Goal: Information Seeking & Learning: Check status

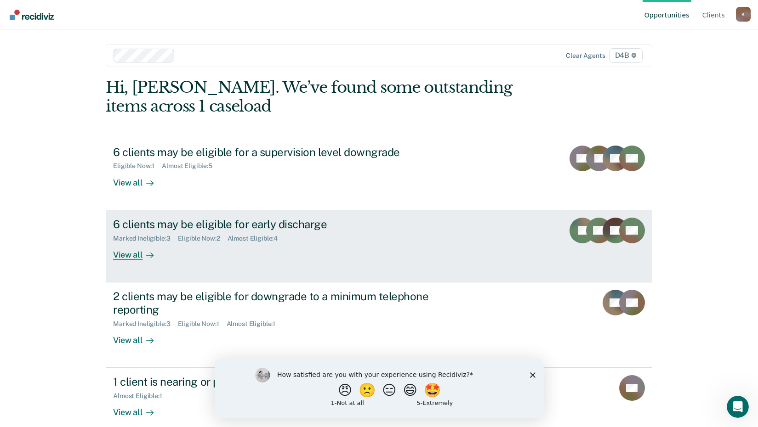
click at [297, 238] on div "Marked Ineligible : 3 Eligible Now : 2 Almost Eligible : 4" at bounding box center [274, 236] width 323 height 11
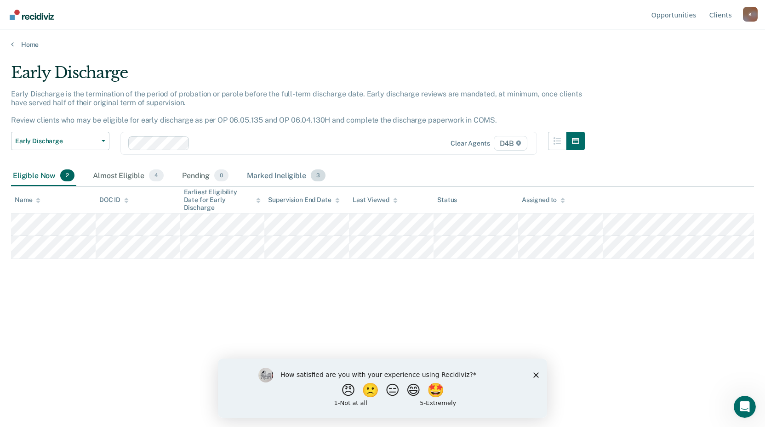
click at [262, 174] on div "Marked Ineligible 3" at bounding box center [286, 176] width 82 height 20
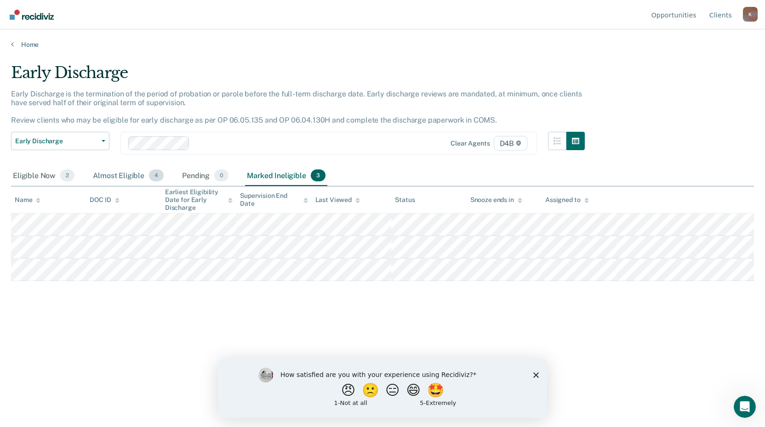
click at [118, 179] on div "Almost Eligible 4" at bounding box center [128, 176] width 74 height 20
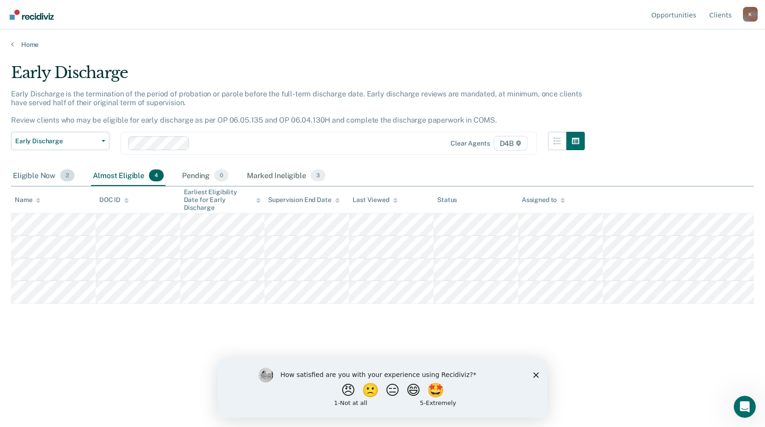
click at [31, 178] on div "Eligible Now 2" at bounding box center [43, 176] width 65 height 20
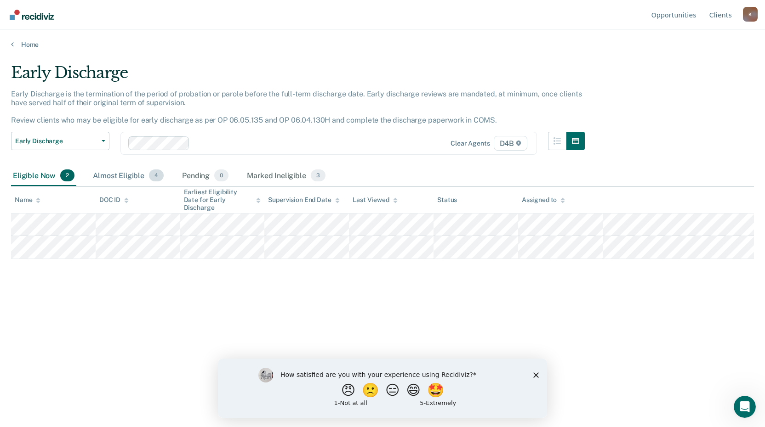
click at [116, 176] on div "Almost Eligible 4" at bounding box center [128, 176] width 74 height 20
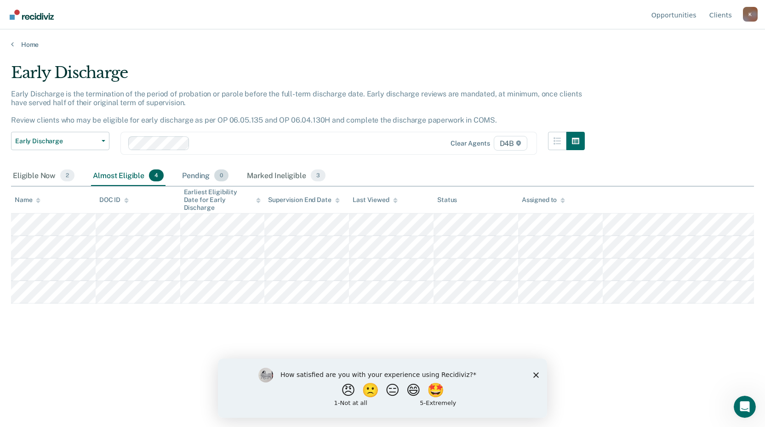
click at [195, 177] on div "Pending 0" at bounding box center [205, 176] width 50 height 20
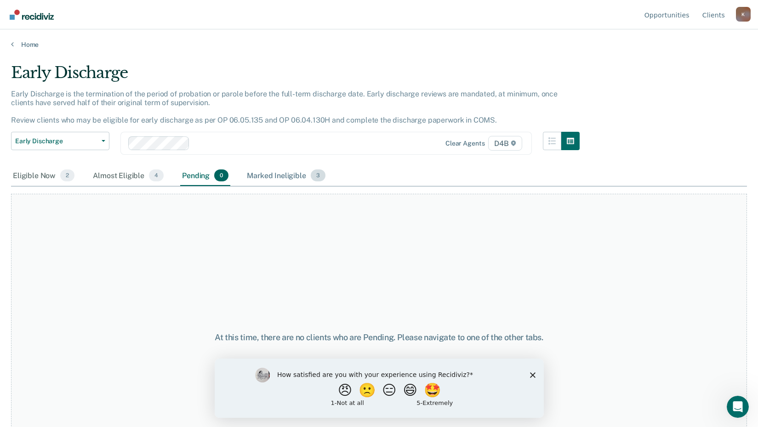
click at [269, 177] on div "Marked Ineligible 3" at bounding box center [286, 176] width 82 height 20
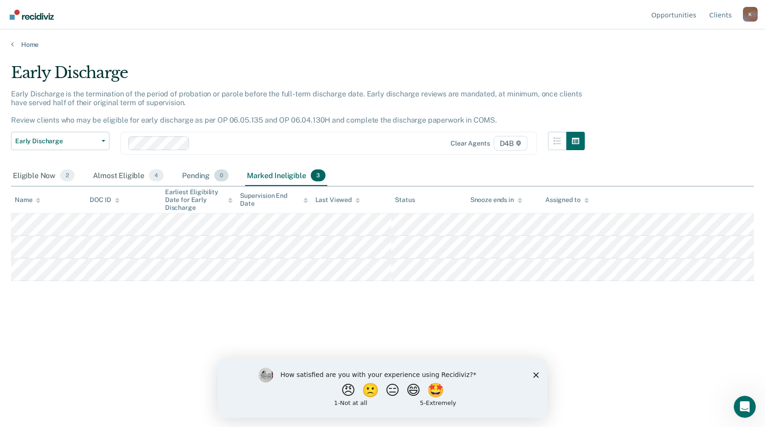
click at [205, 177] on div "Pending 0" at bounding box center [205, 176] width 50 height 20
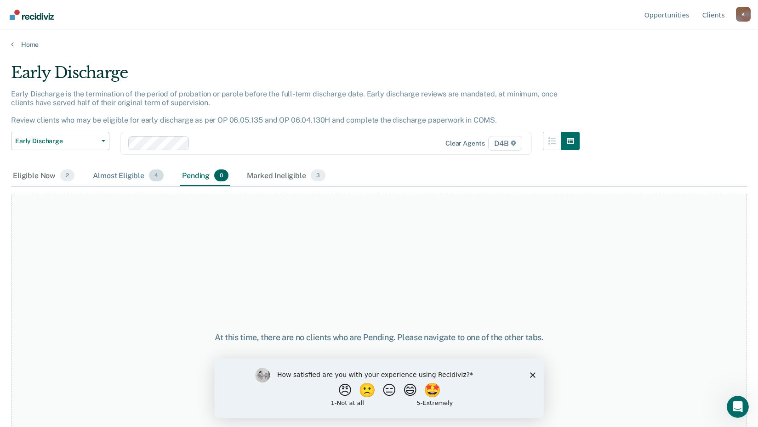
click at [128, 177] on div "Almost Eligible 4" at bounding box center [128, 176] width 74 height 20
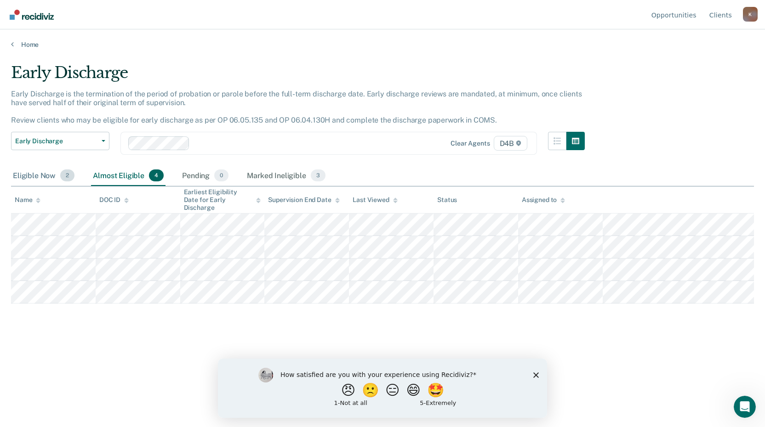
click at [37, 175] on div "Eligible Now 2" at bounding box center [43, 176] width 65 height 20
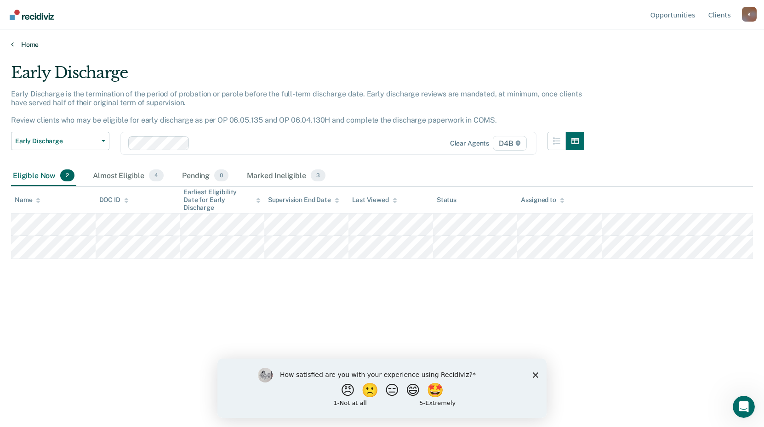
click at [23, 44] on link "Home" at bounding box center [382, 44] width 742 height 8
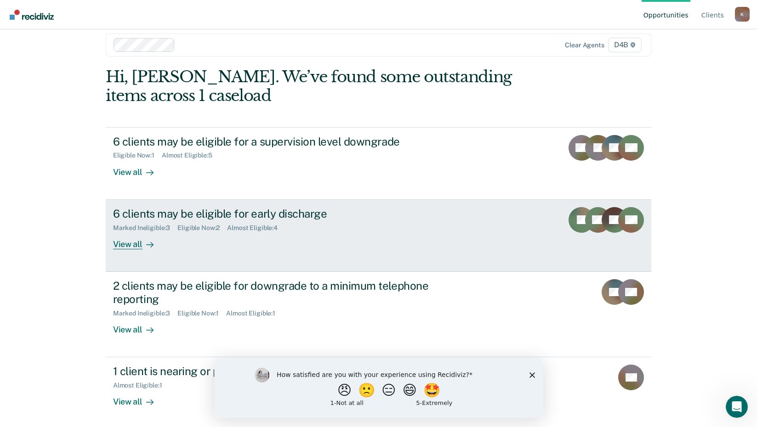
scroll to position [13, 0]
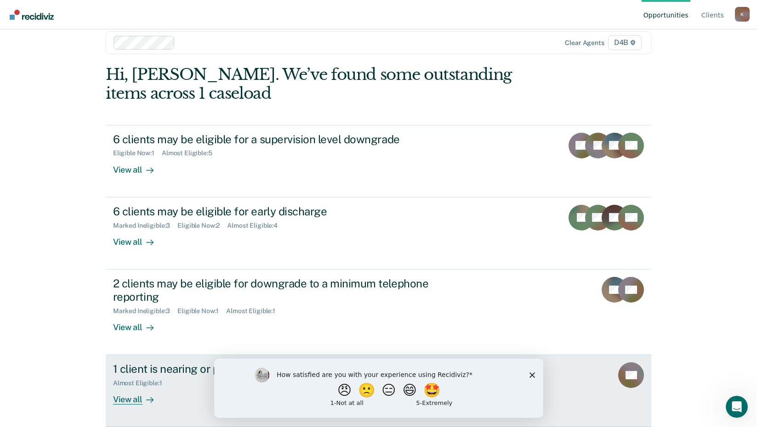
click at [160, 381] on div "Almost Eligible : 1" at bounding box center [141, 384] width 57 height 8
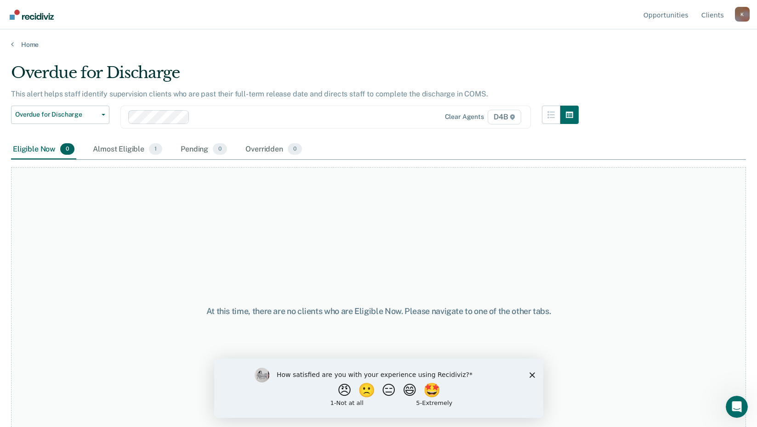
click at [533, 374] on polygon "Close survey" at bounding box center [532, 375] width 6 height 6
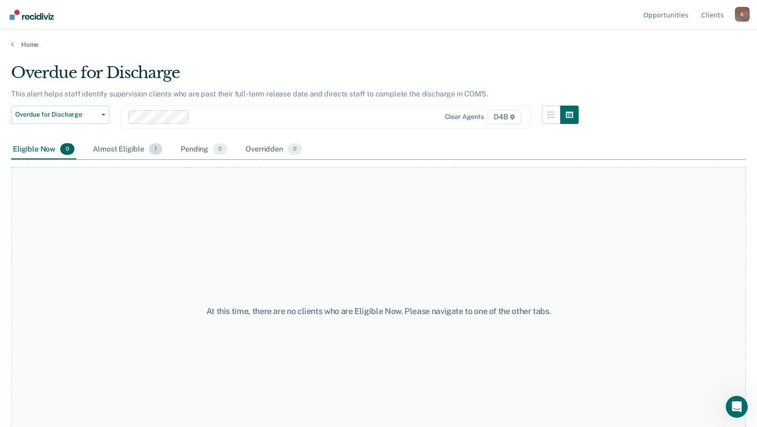
click at [119, 146] on div "Almost Eligible 1" at bounding box center [127, 150] width 73 height 20
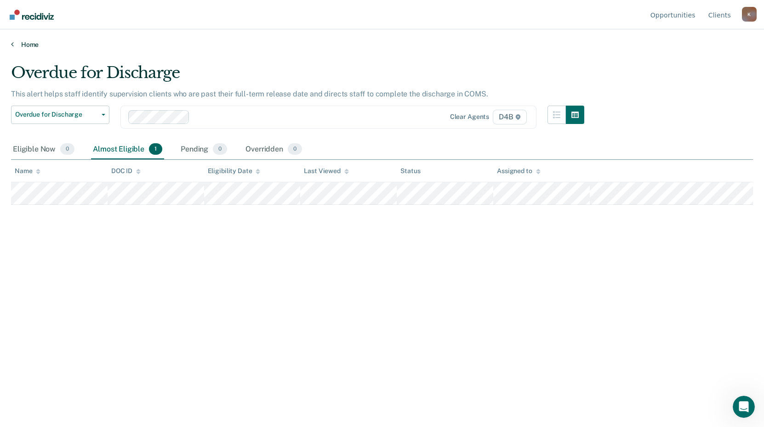
click at [29, 41] on link "Home" at bounding box center [382, 44] width 742 height 8
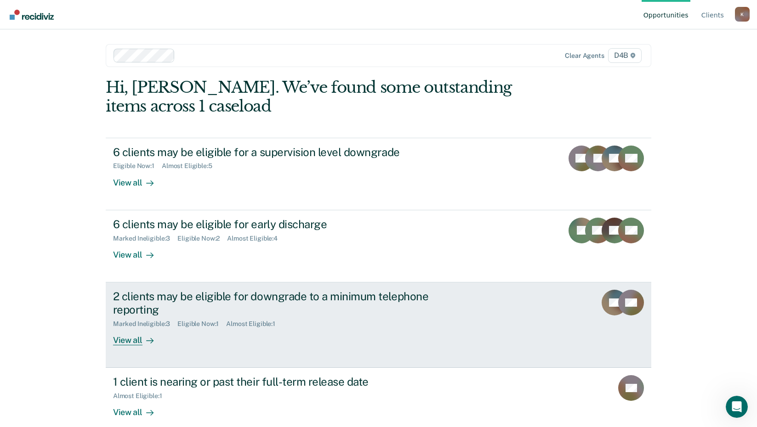
click at [275, 296] on div "2 clients may be eligible for downgrade to a minimum telephone reporting" at bounding box center [274, 303] width 323 height 27
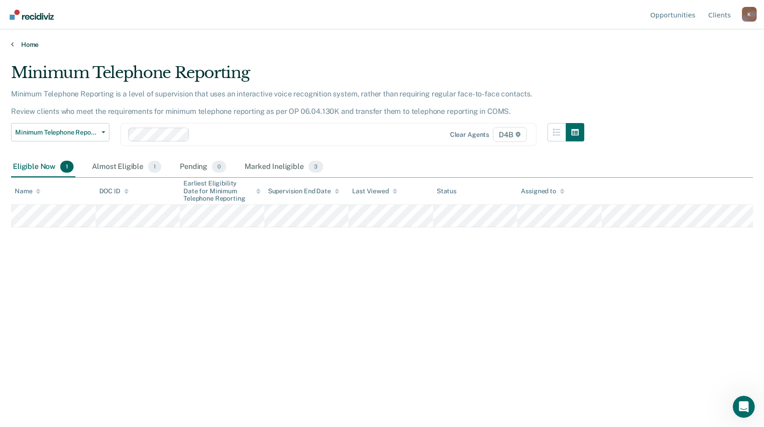
click at [33, 42] on link "Home" at bounding box center [382, 44] width 742 height 8
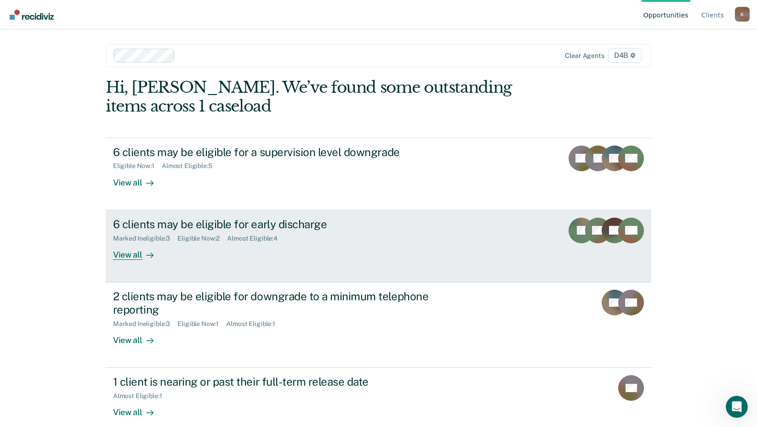
click at [209, 228] on div "6 clients may be eligible for early discharge" at bounding box center [274, 224] width 323 height 13
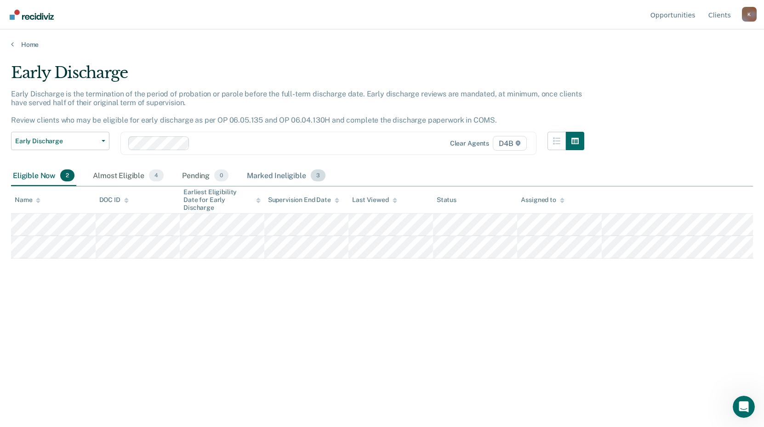
click at [259, 178] on div "Marked Ineligible 3" at bounding box center [286, 176] width 82 height 20
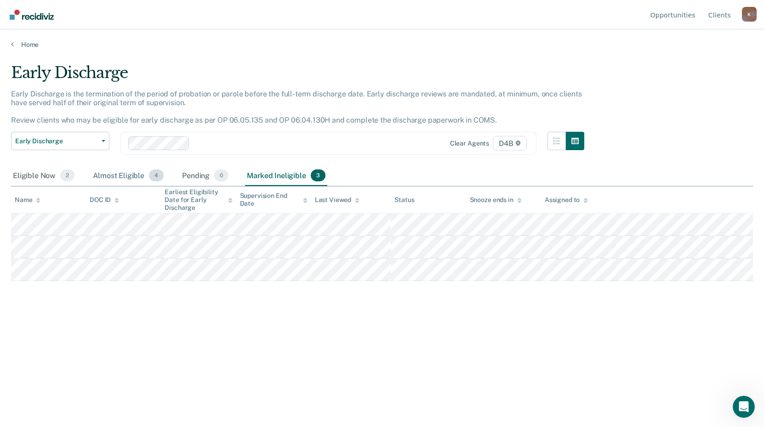
click at [124, 179] on div "Almost Eligible 4" at bounding box center [128, 176] width 74 height 20
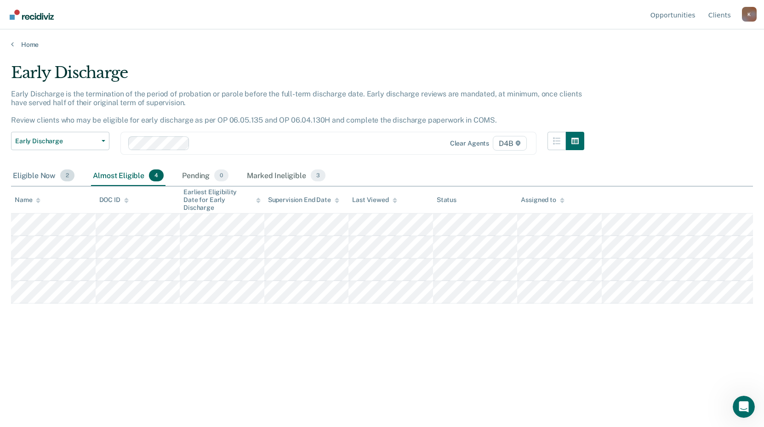
click at [41, 178] on div "Eligible Now 2" at bounding box center [43, 176] width 65 height 20
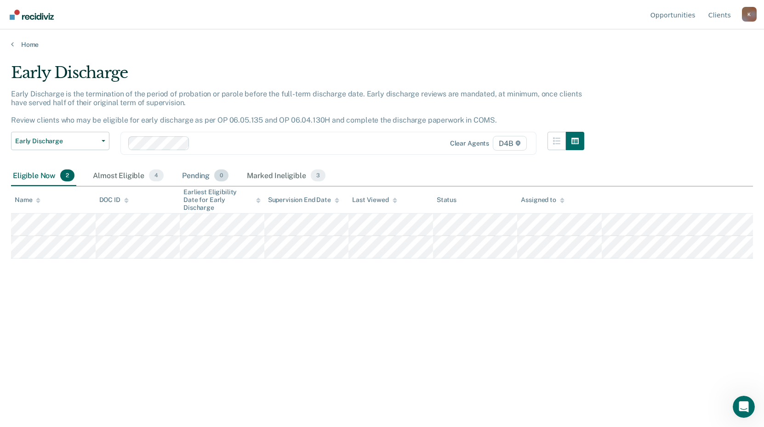
click at [194, 177] on div "Pending 0" at bounding box center [205, 176] width 50 height 20
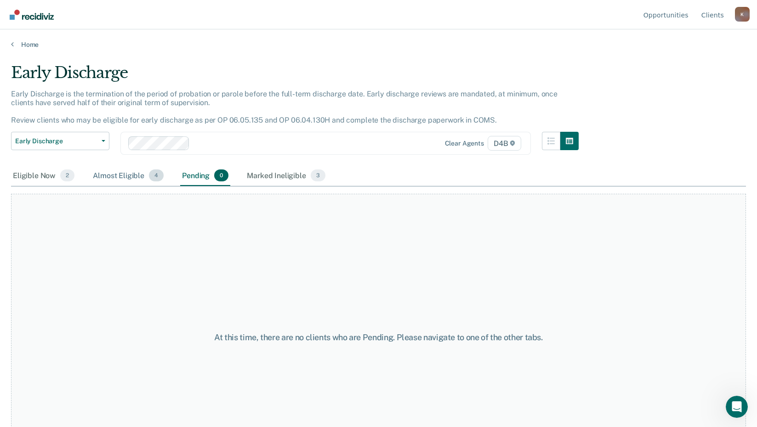
click at [134, 175] on div "Almost Eligible 4" at bounding box center [128, 176] width 74 height 20
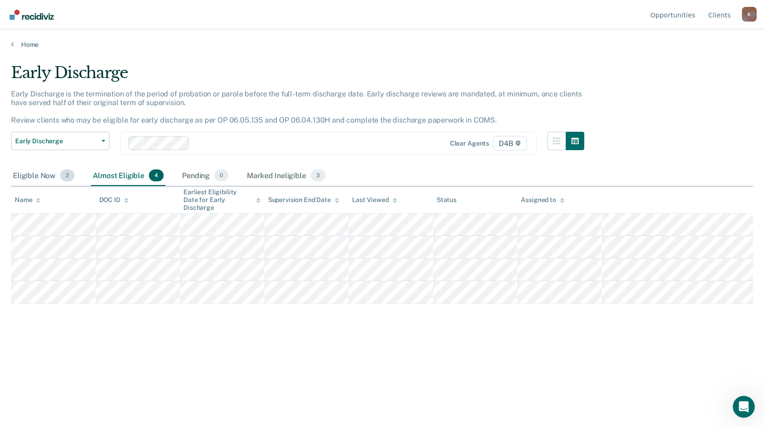
click at [45, 173] on div "Eligible Now 2" at bounding box center [43, 176] width 65 height 20
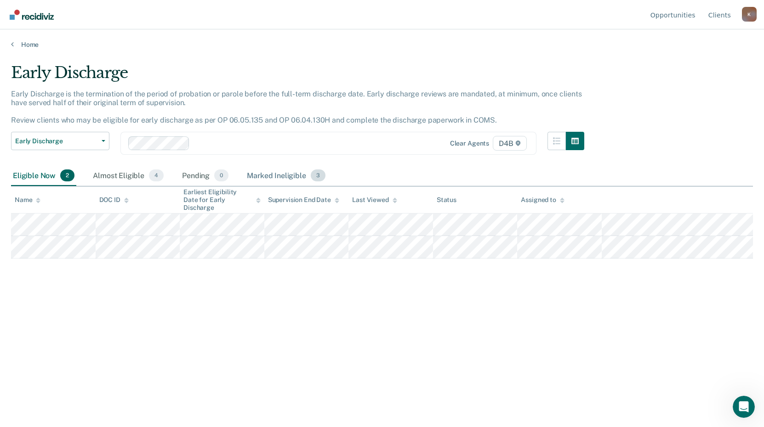
click at [252, 176] on div "Marked Ineligible 3" at bounding box center [286, 176] width 82 height 20
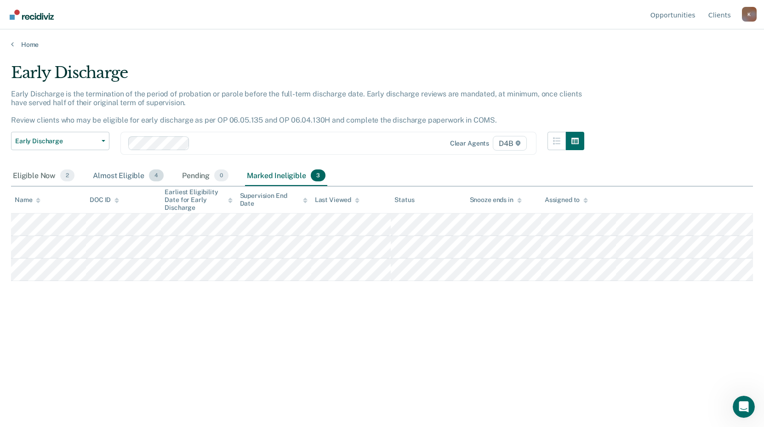
click at [109, 175] on div "Almost Eligible 4" at bounding box center [128, 176] width 74 height 20
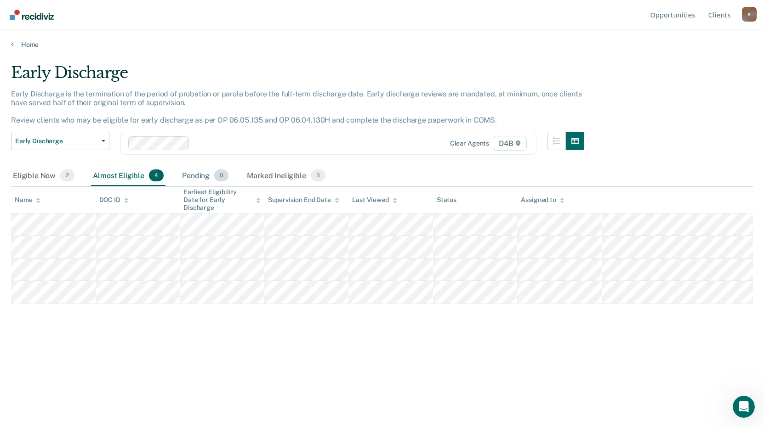
click at [196, 174] on div "Pending 0" at bounding box center [205, 176] width 50 height 20
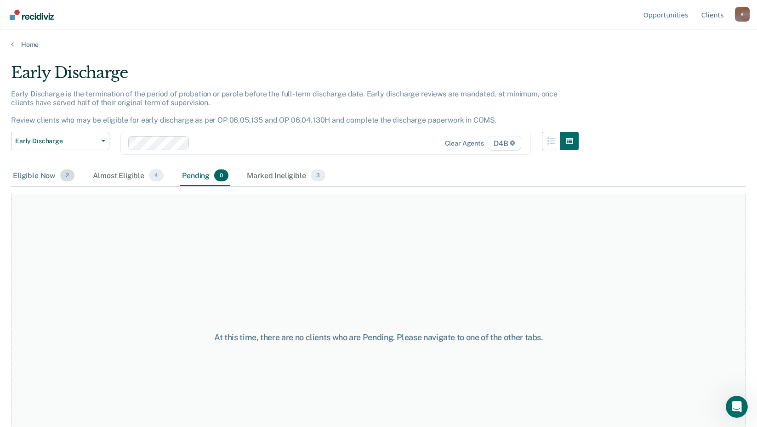
click at [53, 176] on div "Eligible Now 2" at bounding box center [43, 176] width 65 height 20
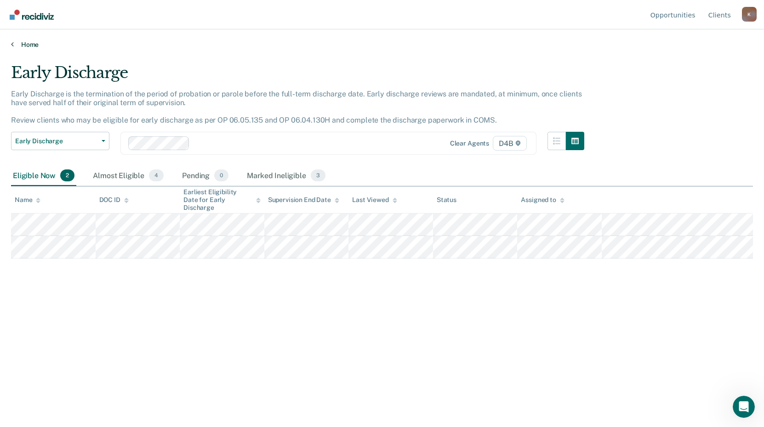
click at [28, 45] on link "Home" at bounding box center [382, 44] width 742 height 8
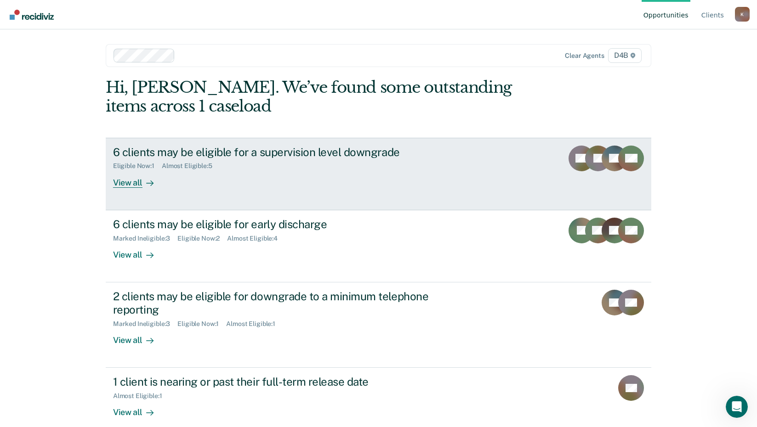
click at [222, 162] on div "Eligible Now : 1 Almost Eligible : 5" at bounding box center [274, 164] width 323 height 11
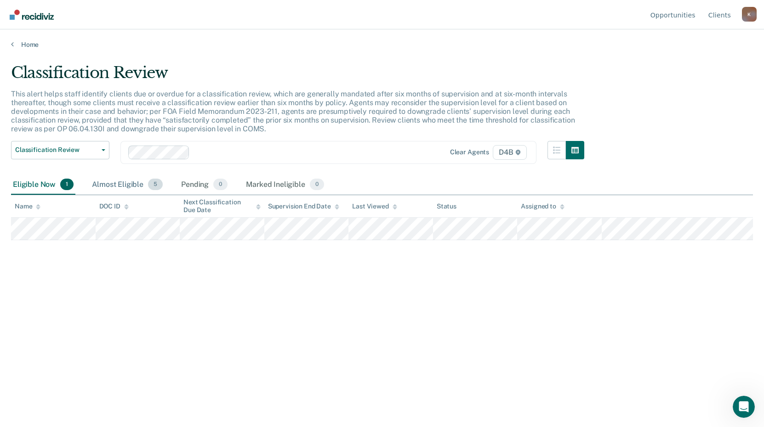
click at [133, 178] on div "Almost Eligible 5" at bounding box center [127, 185] width 74 height 20
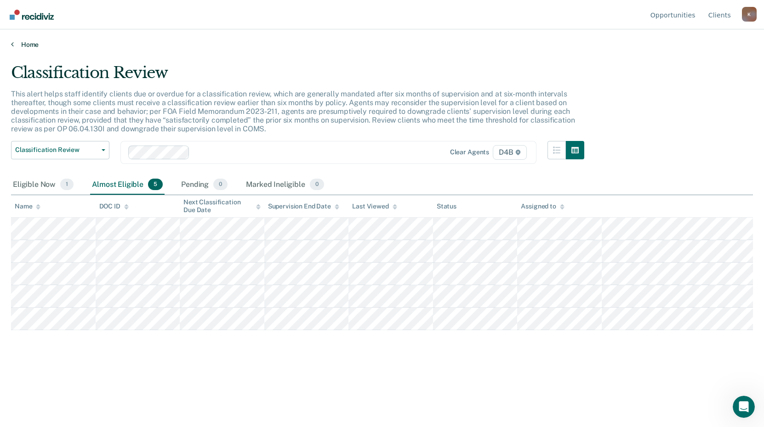
click at [34, 46] on link "Home" at bounding box center [382, 44] width 742 height 8
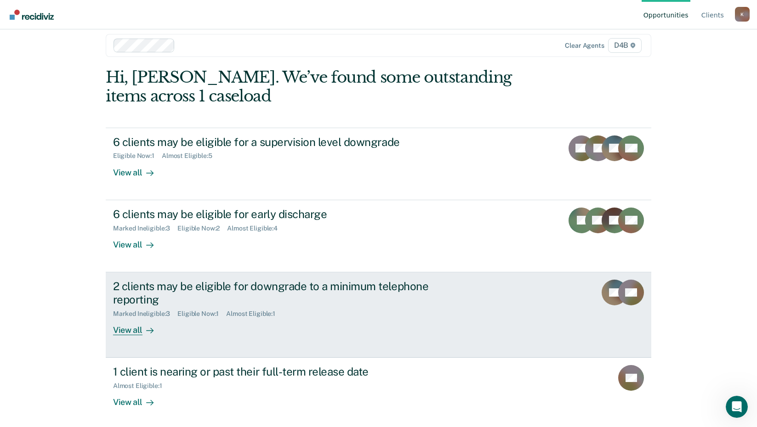
scroll to position [13, 0]
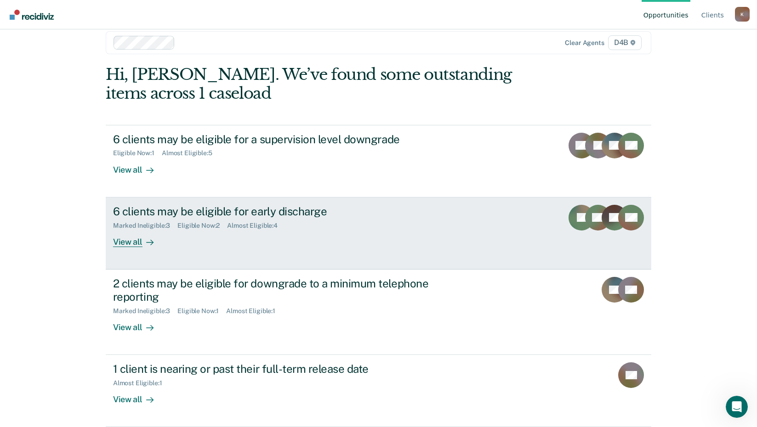
click at [194, 218] on div "6 clients may be eligible for early discharge" at bounding box center [274, 211] width 323 height 13
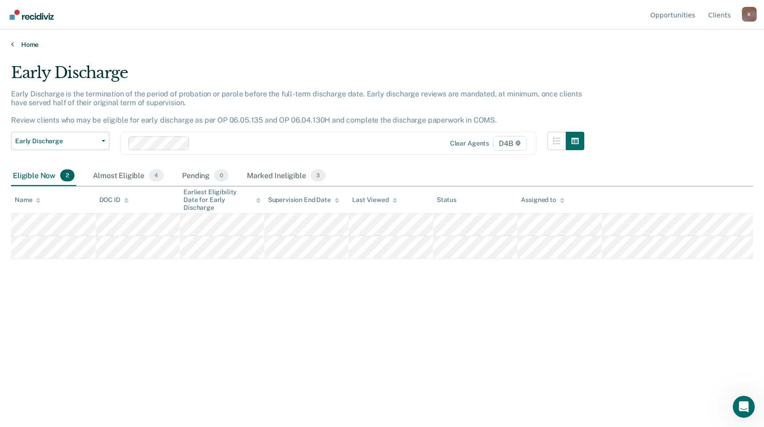
click at [39, 47] on link "Home" at bounding box center [382, 44] width 742 height 8
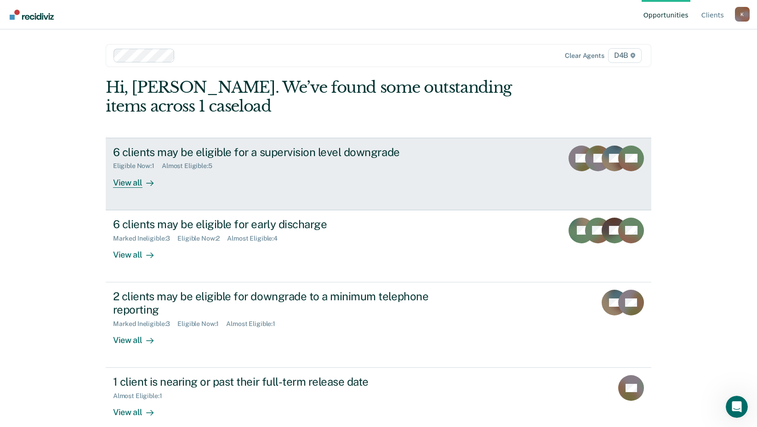
click at [183, 163] on div "Almost Eligible : 5" at bounding box center [191, 166] width 58 height 8
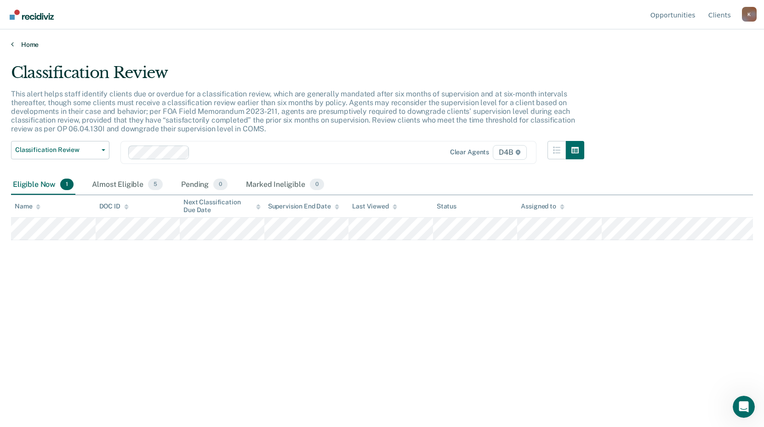
click at [36, 46] on link "Home" at bounding box center [382, 44] width 742 height 8
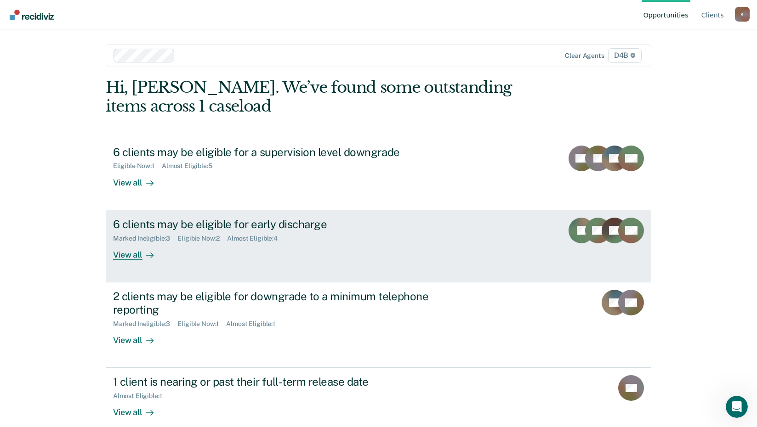
click at [212, 280] on link "6 clients may be eligible for early discharge Marked Ineligible : 3 Eligible No…" at bounding box center [379, 247] width 546 height 72
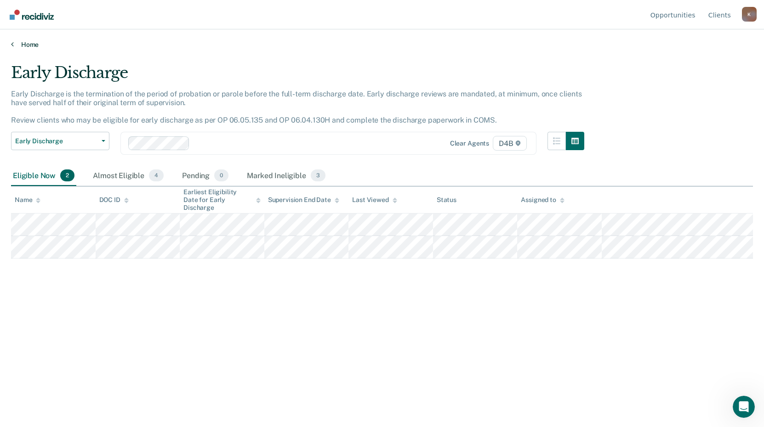
click at [32, 45] on link "Home" at bounding box center [382, 44] width 742 height 8
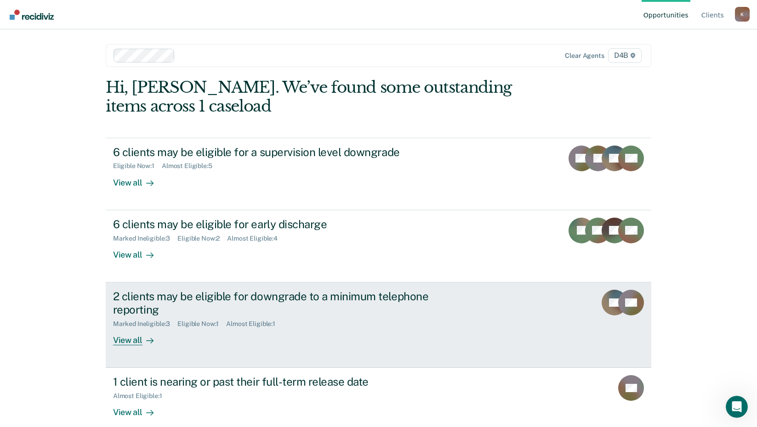
click at [181, 305] on div "2 clients may be eligible for downgrade to a minimum telephone reporting" at bounding box center [274, 303] width 323 height 27
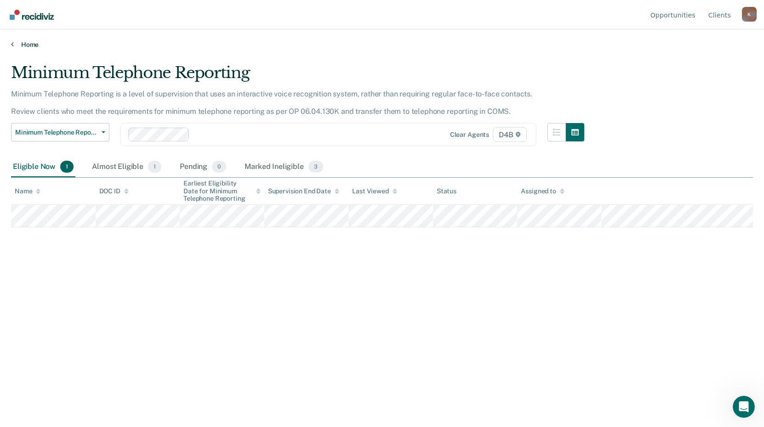
click at [35, 45] on link "Home" at bounding box center [382, 44] width 742 height 8
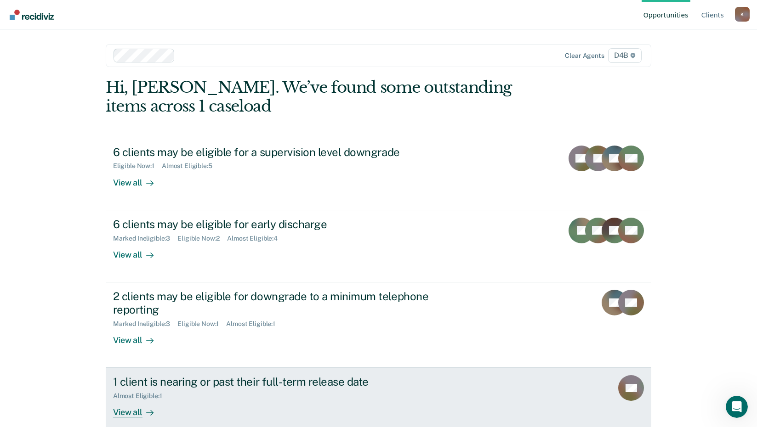
click at [169, 387] on div "1 client is nearing or past their full-term release date" at bounding box center [274, 382] width 323 height 13
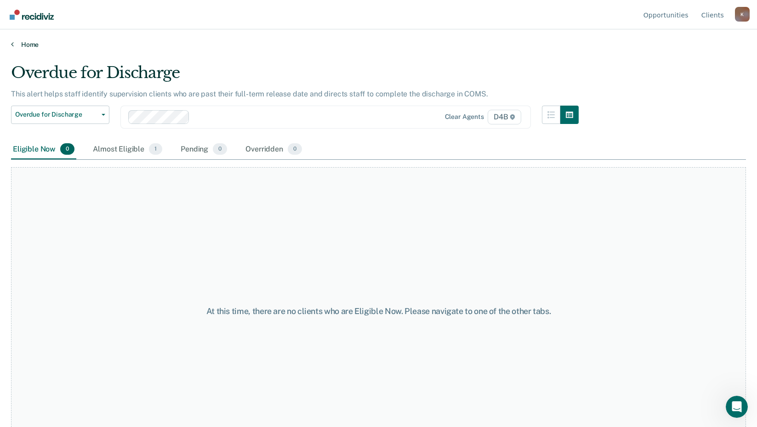
click at [35, 41] on link "Home" at bounding box center [378, 44] width 735 height 8
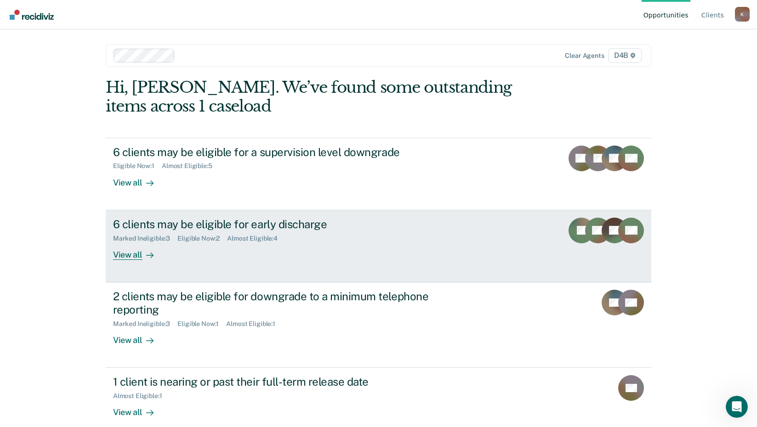
click at [125, 255] on div "View all" at bounding box center [138, 251] width 51 height 18
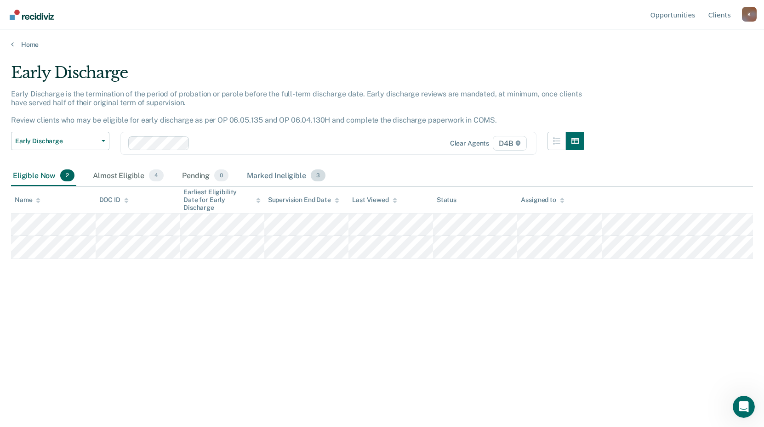
click at [320, 176] on span "3" at bounding box center [318, 176] width 15 height 12
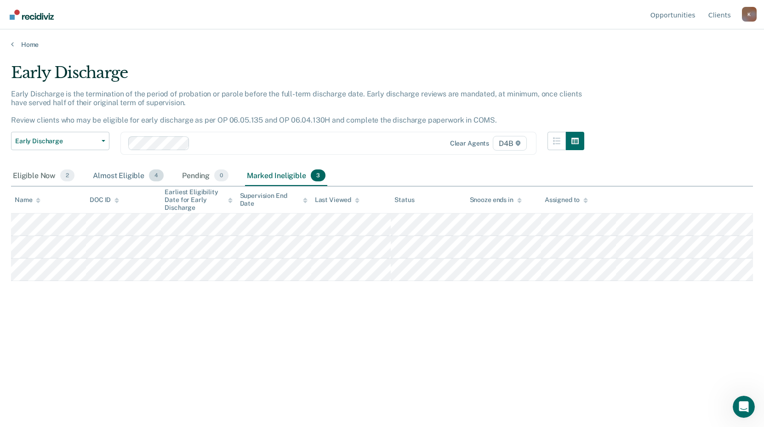
click at [135, 173] on div "Almost Eligible 4" at bounding box center [128, 176] width 74 height 20
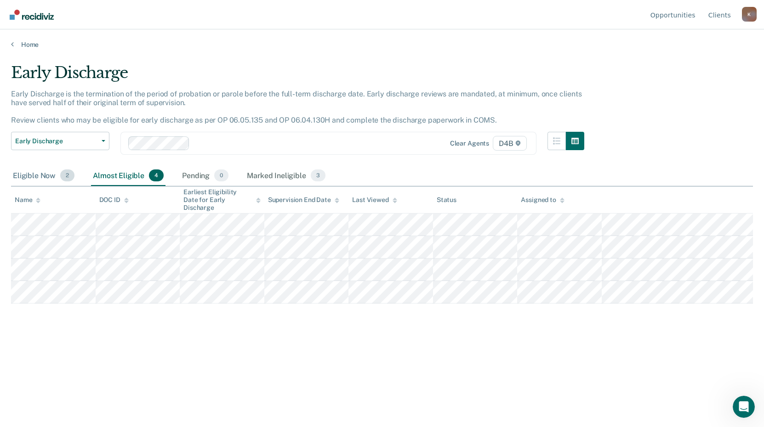
click at [49, 175] on div "Eligible Now 2" at bounding box center [43, 176] width 65 height 20
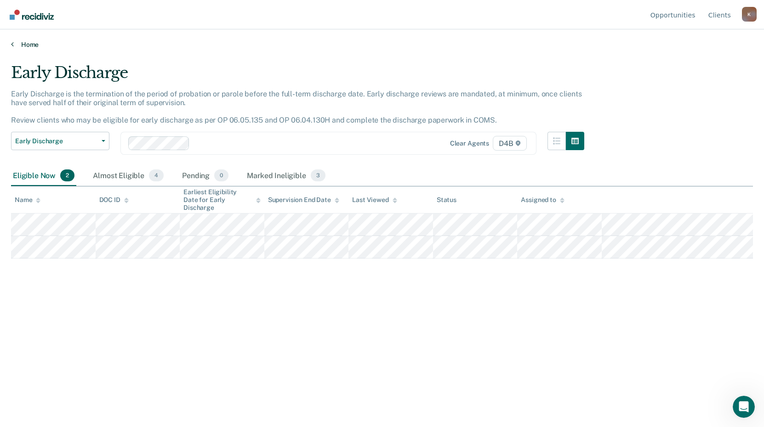
click at [33, 47] on link "Home" at bounding box center [382, 44] width 742 height 8
